Goal: Task Accomplishment & Management: Complete application form

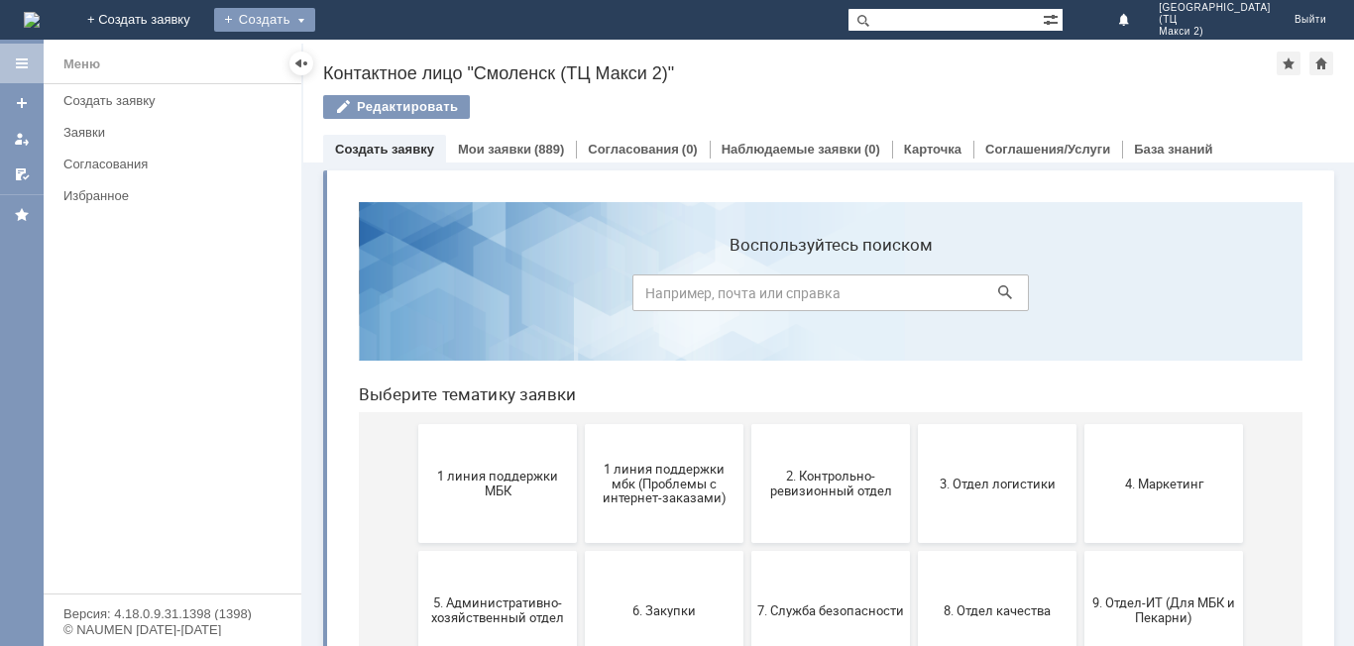
click at [315, 8] on div "Создать" at bounding box center [264, 20] width 101 height 24
click at [369, 66] on link "Заявка" at bounding box center [293, 60] width 151 height 24
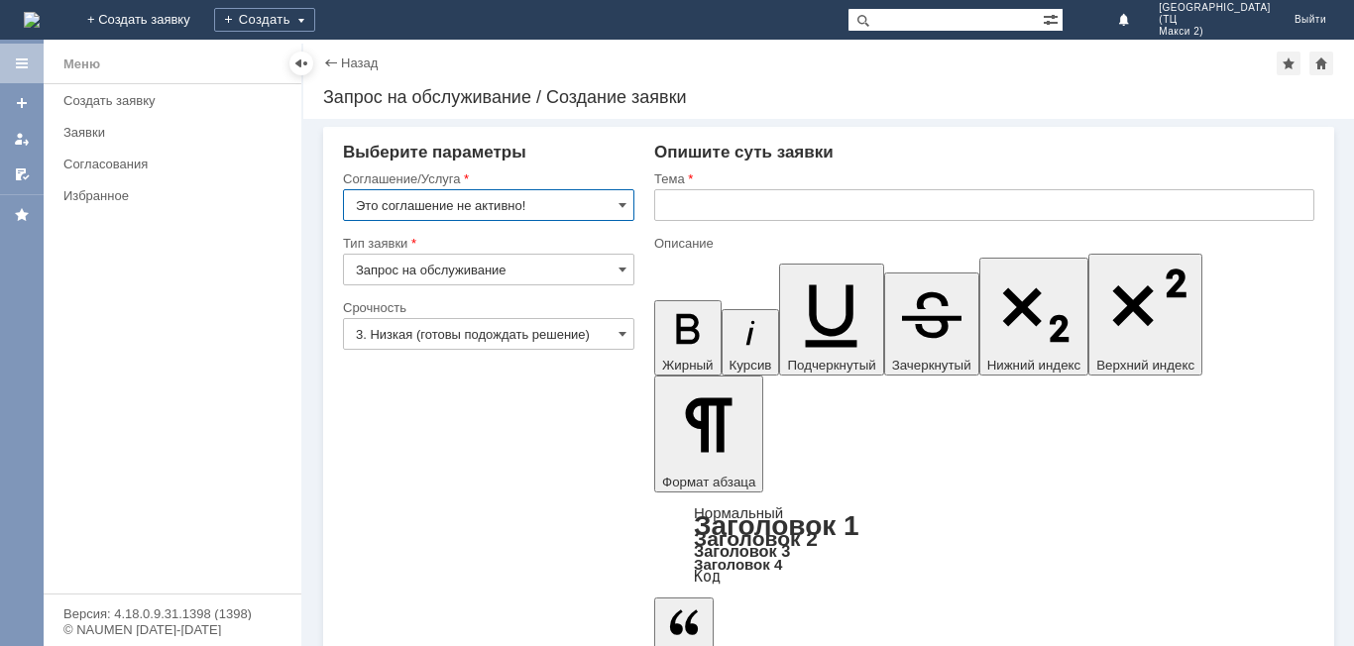
click at [584, 207] on input "Это соглашение не активно!" at bounding box center [489, 205] width 292 height 32
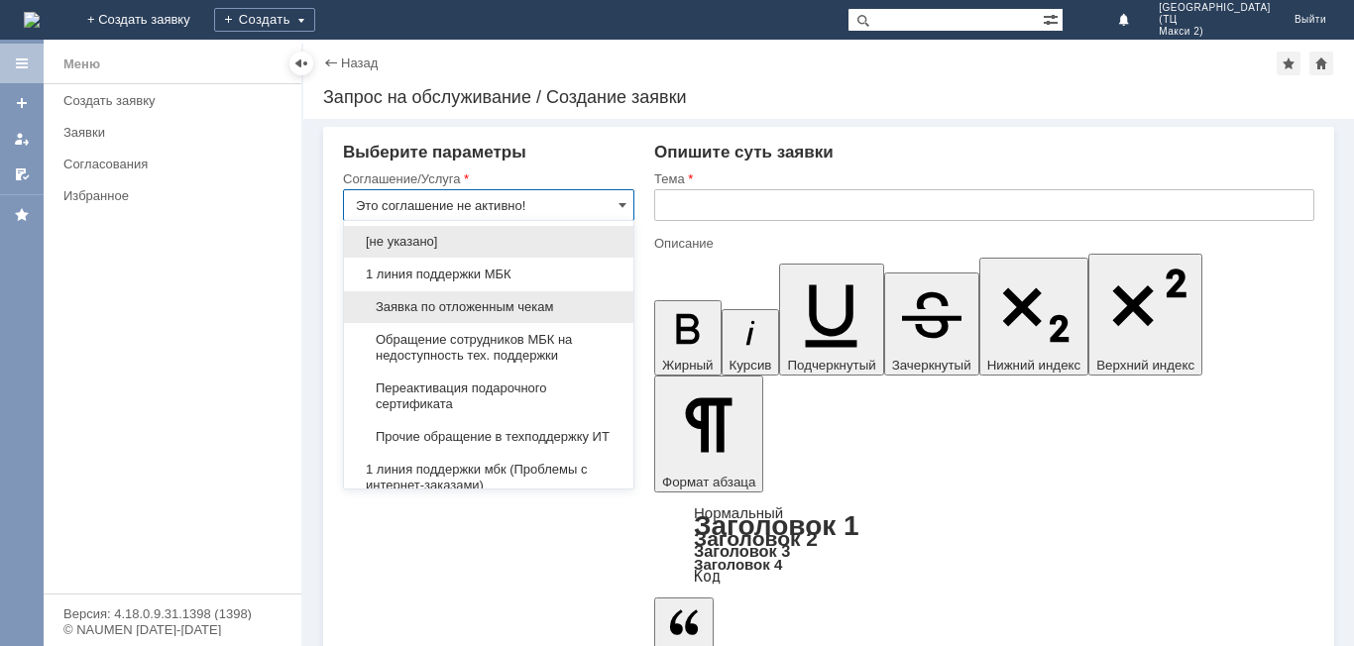
click at [488, 303] on span "Заявка по отложенным чекам" at bounding box center [489, 307] width 266 height 16
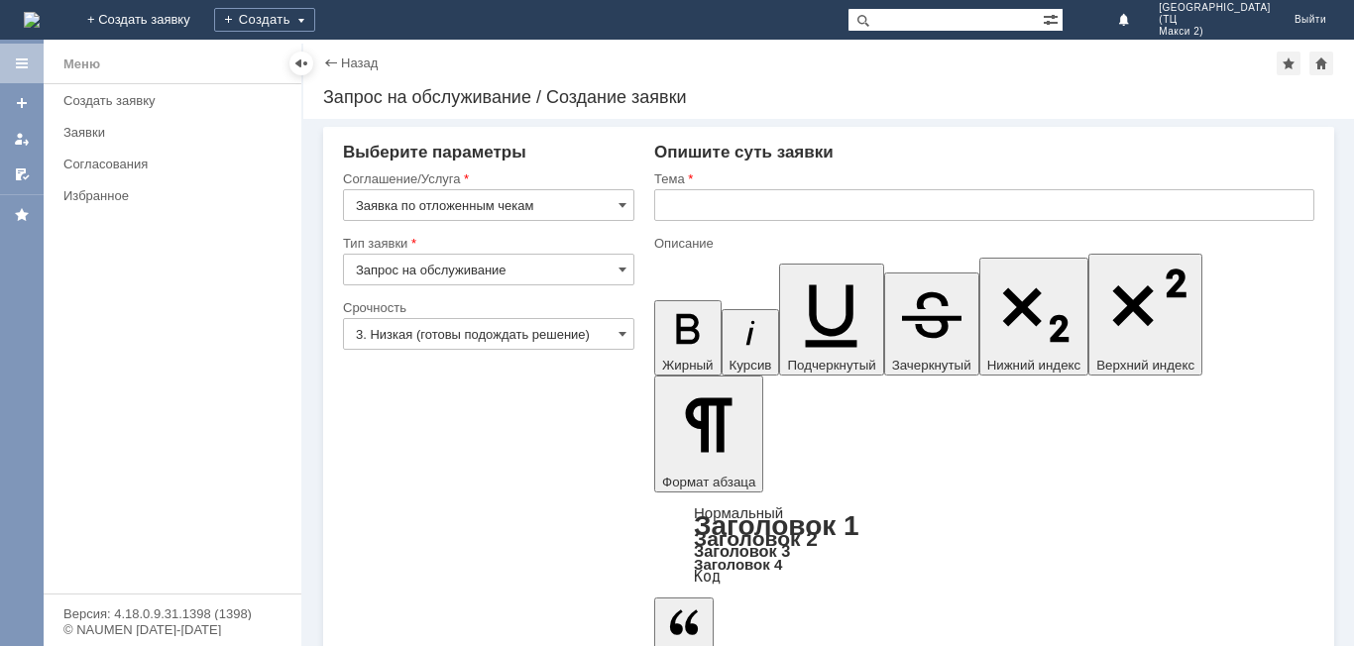
type input "Заявка по отложенным чекам"
click at [729, 217] on input "text" at bounding box center [984, 205] width 660 height 32
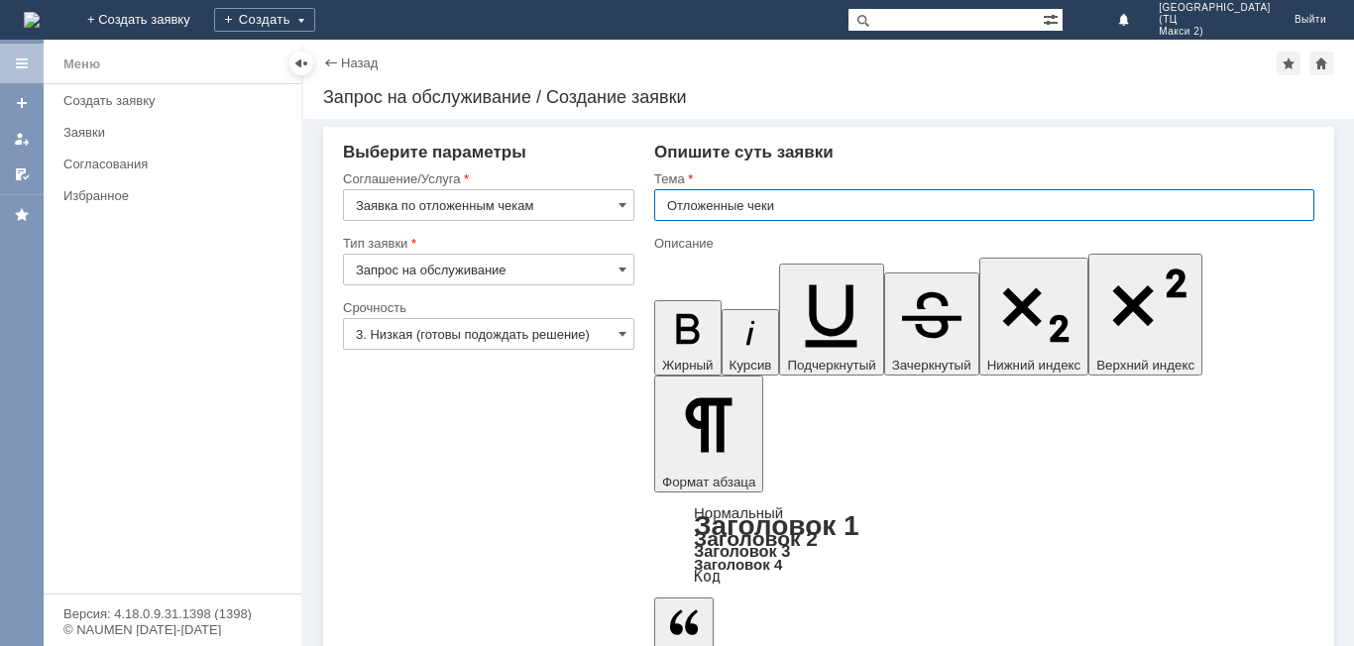
type input "Отложенные чеки"
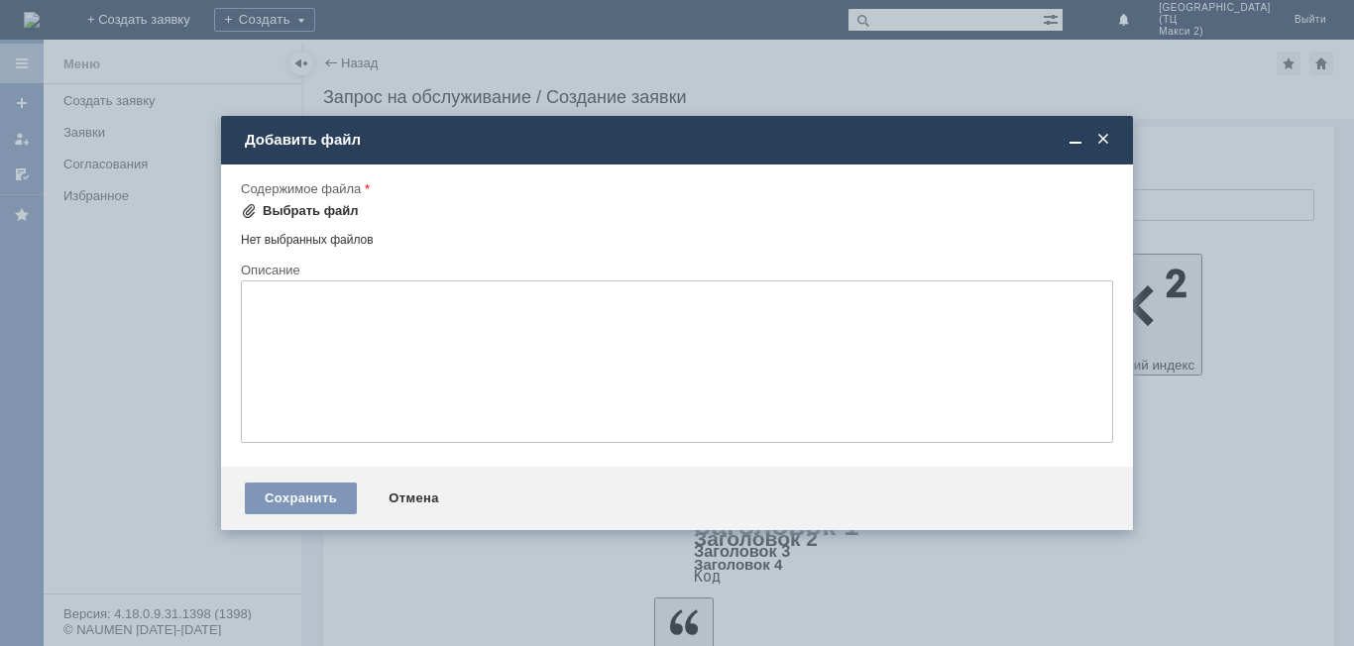
click at [299, 212] on div "Выбрать файл" at bounding box center [311, 211] width 96 height 16
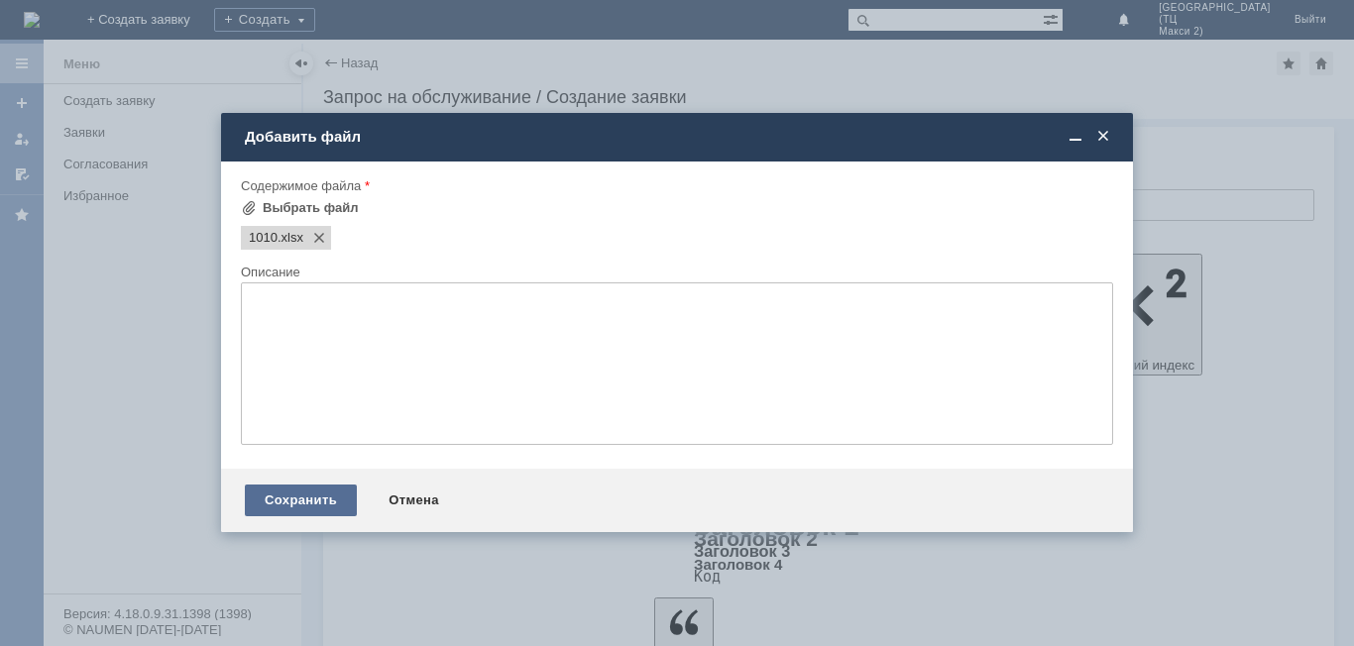
click at [328, 504] on div "Сохранить" at bounding box center [301, 501] width 112 height 32
